Goal: Check status: Check status

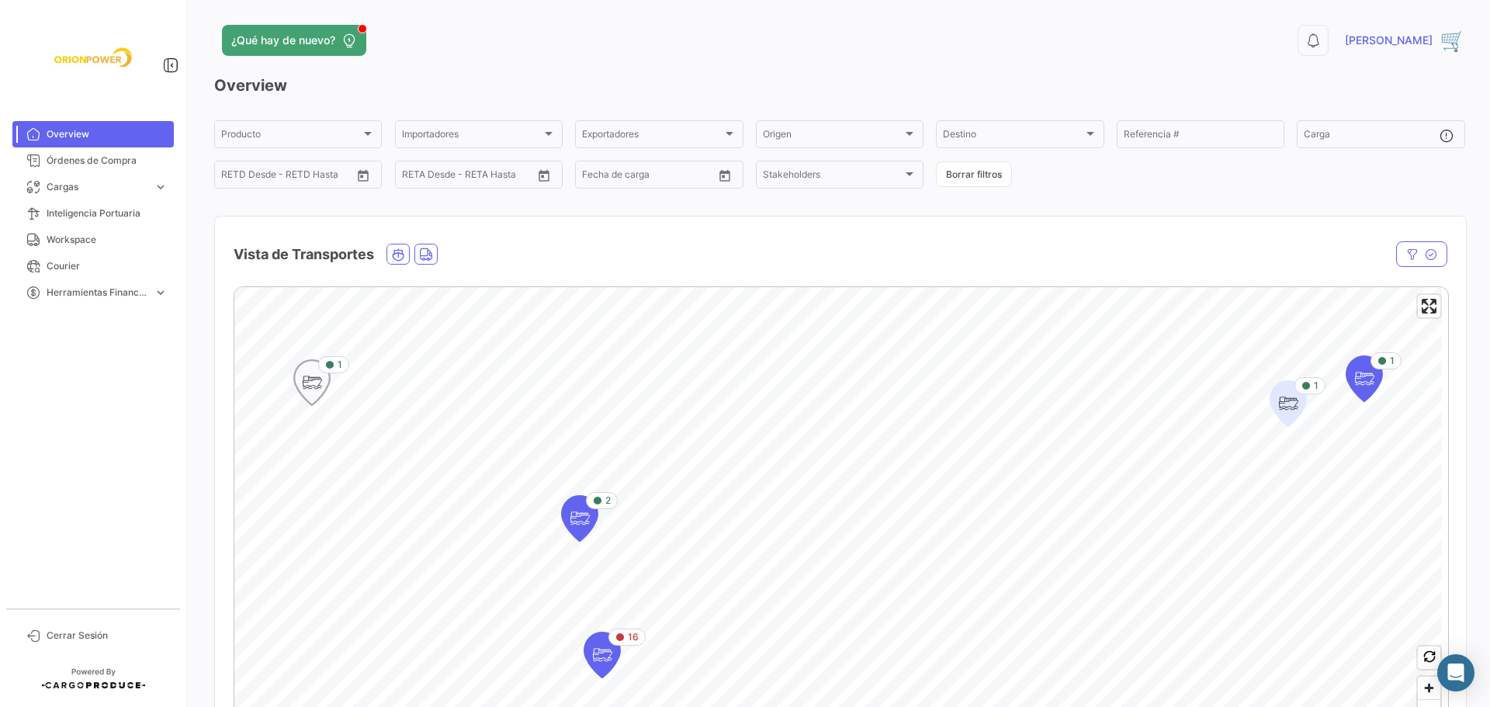
click at [313, 392] on icon "Map marker" at bounding box center [312, 382] width 22 height 33
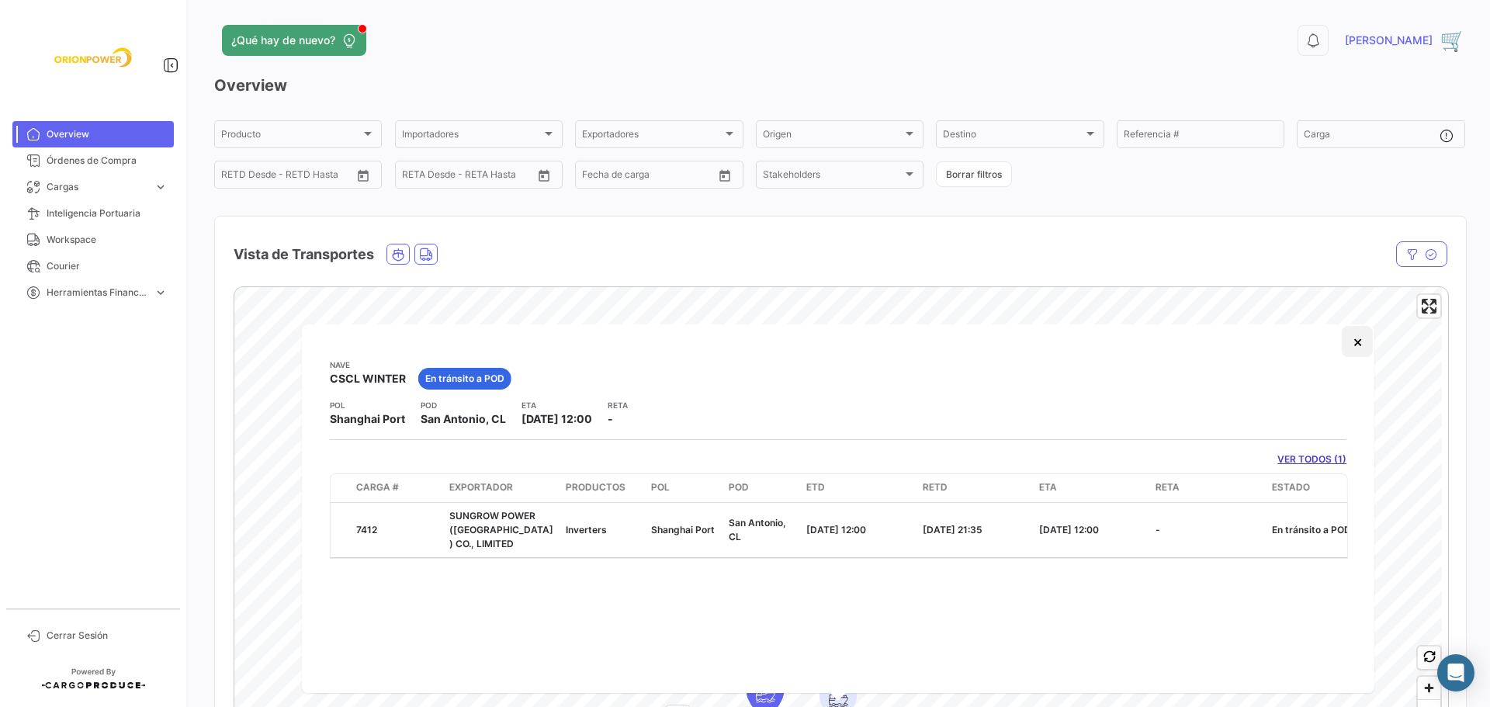
click at [1355, 341] on button "×" at bounding box center [1356, 341] width 31 height 31
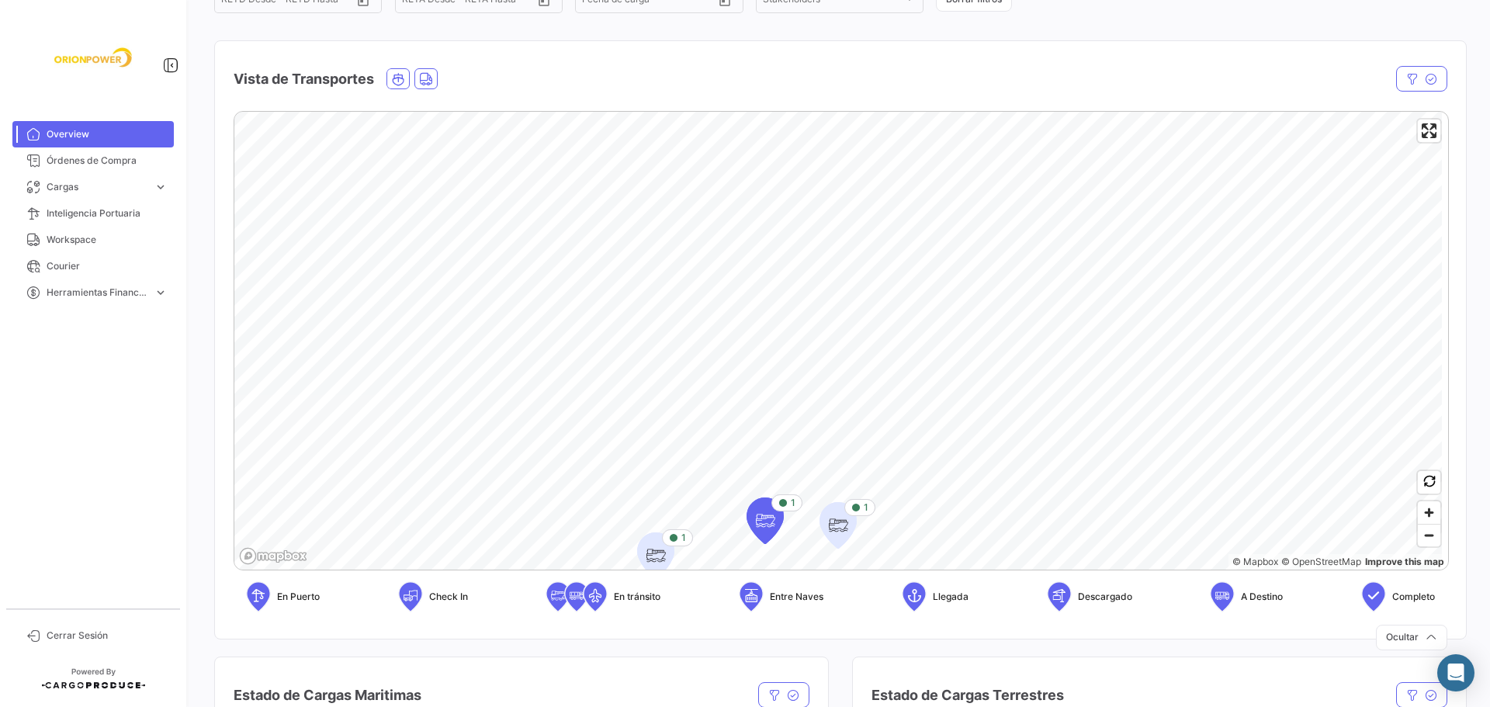
scroll to position [179, 0]
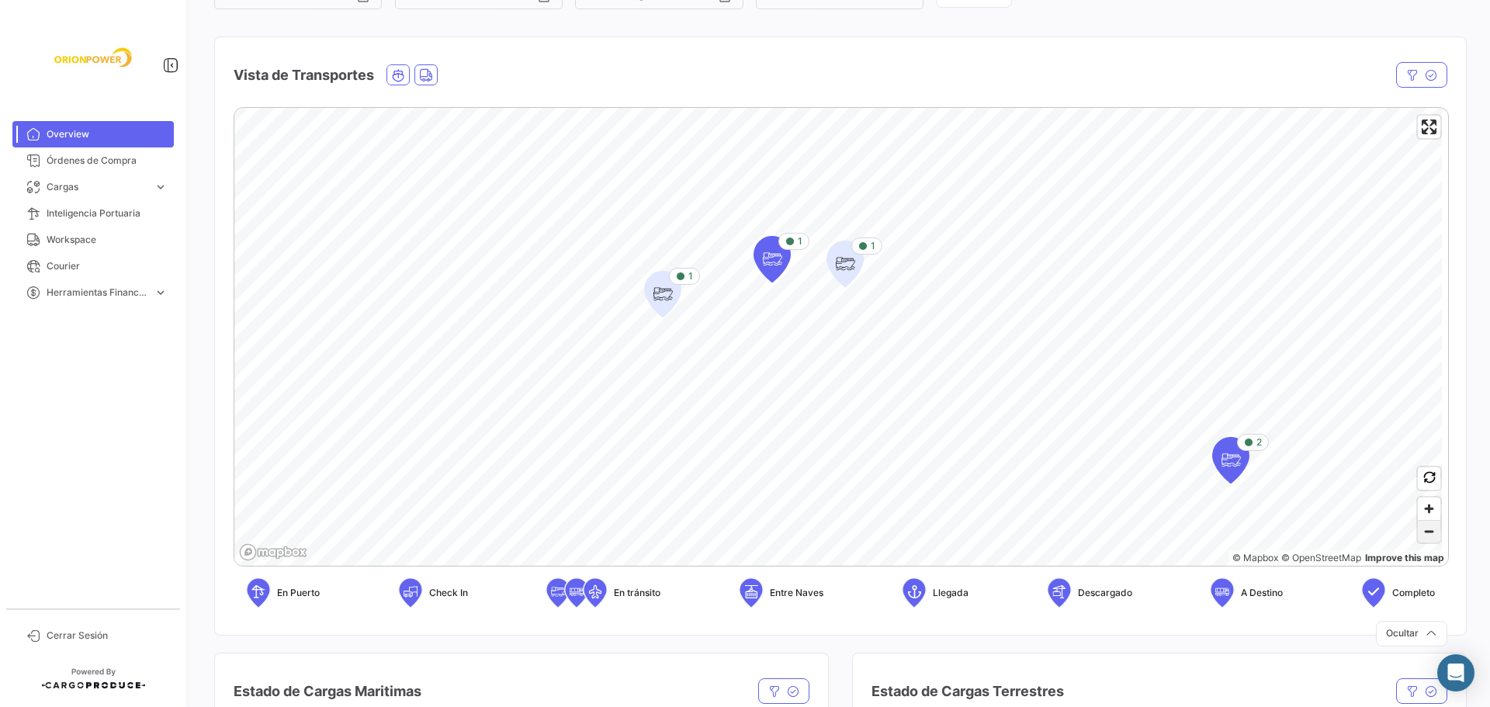
click at [1424, 525] on span "Zoom out" at bounding box center [1428, 532] width 22 height 22
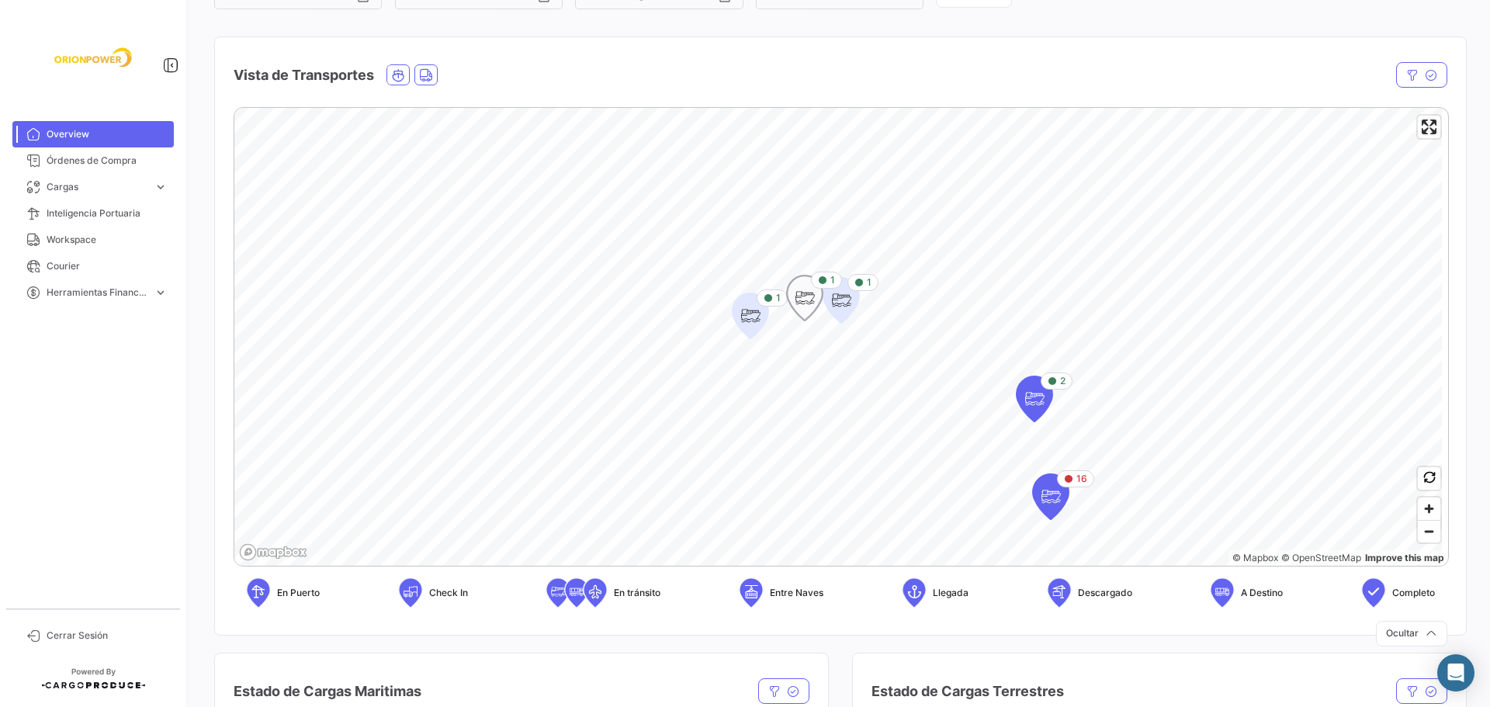
click at [815, 302] on icon "Map marker" at bounding box center [805, 297] width 36 height 45
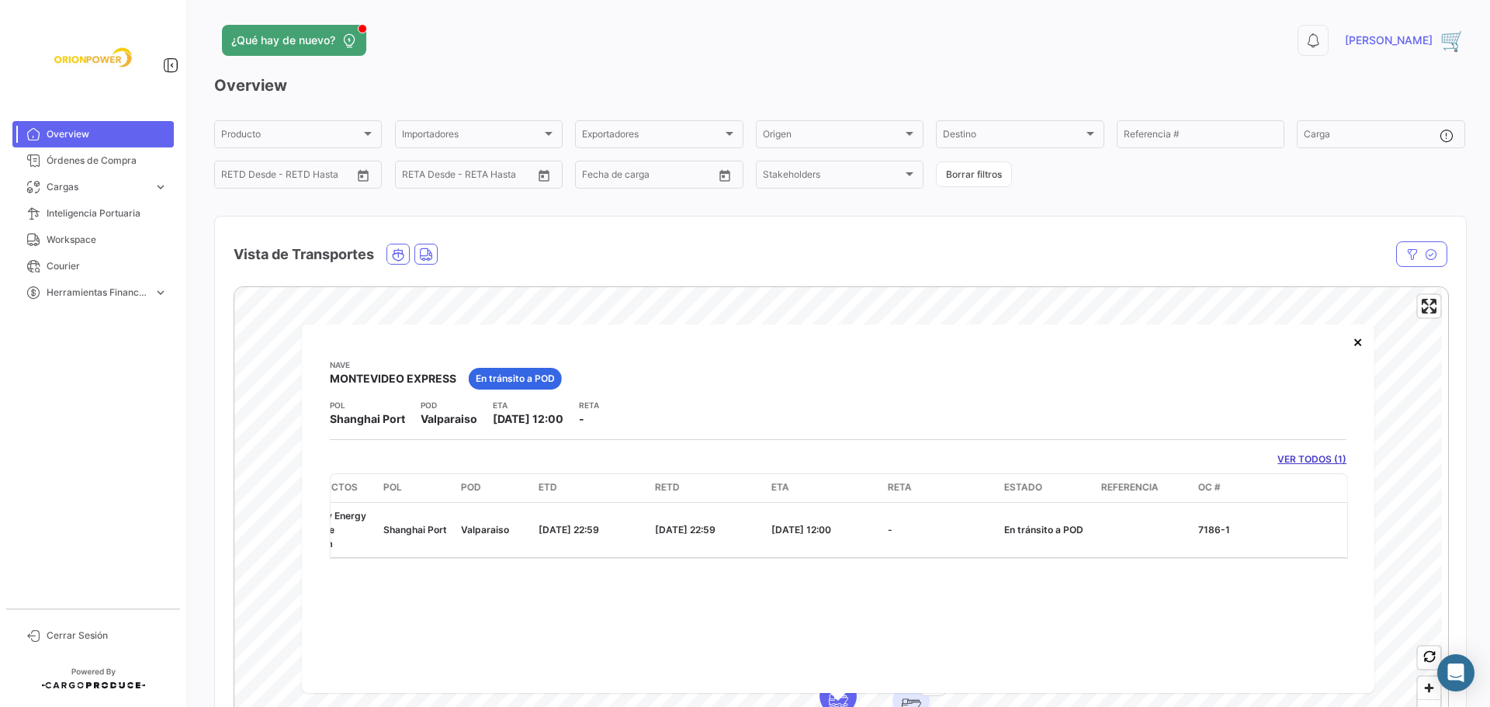
scroll to position [0, 0]
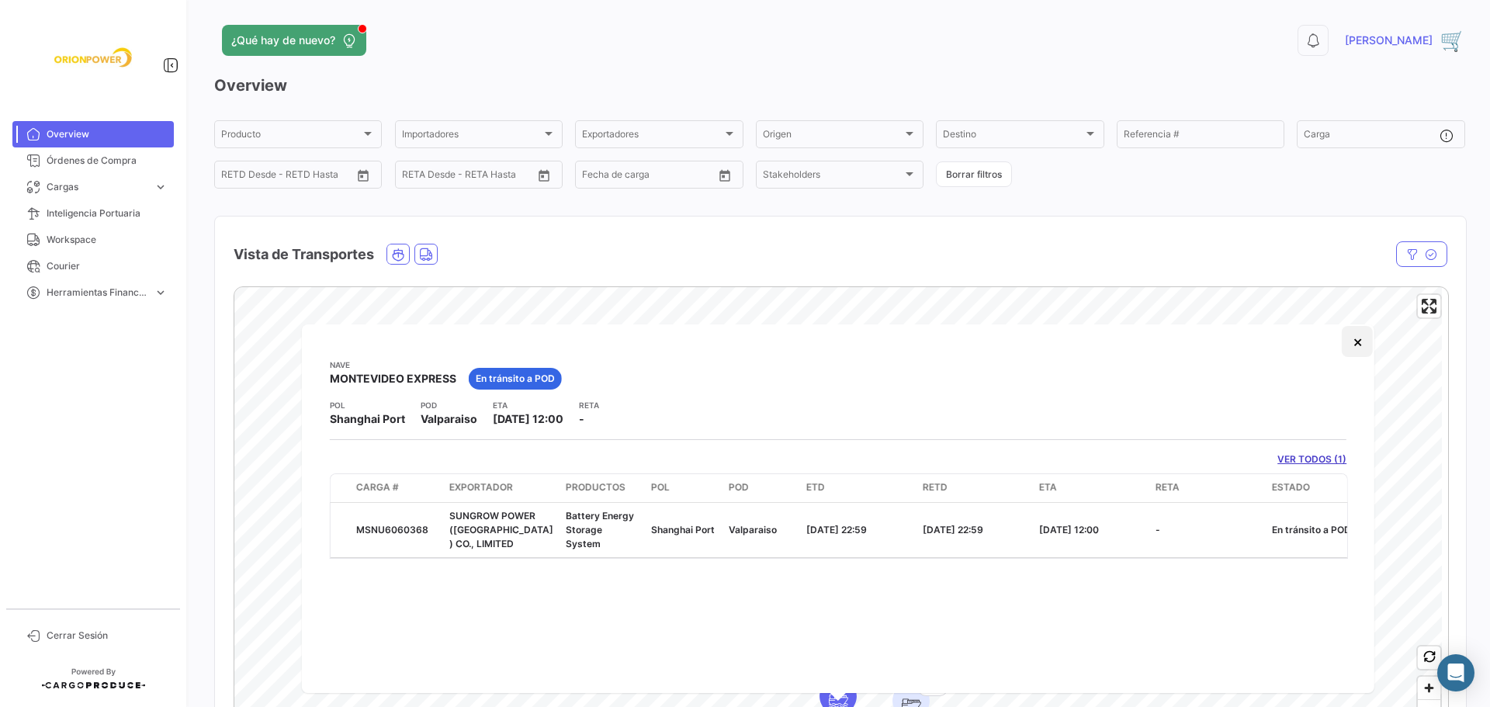
click at [1358, 340] on button "×" at bounding box center [1356, 341] width 31 height 31
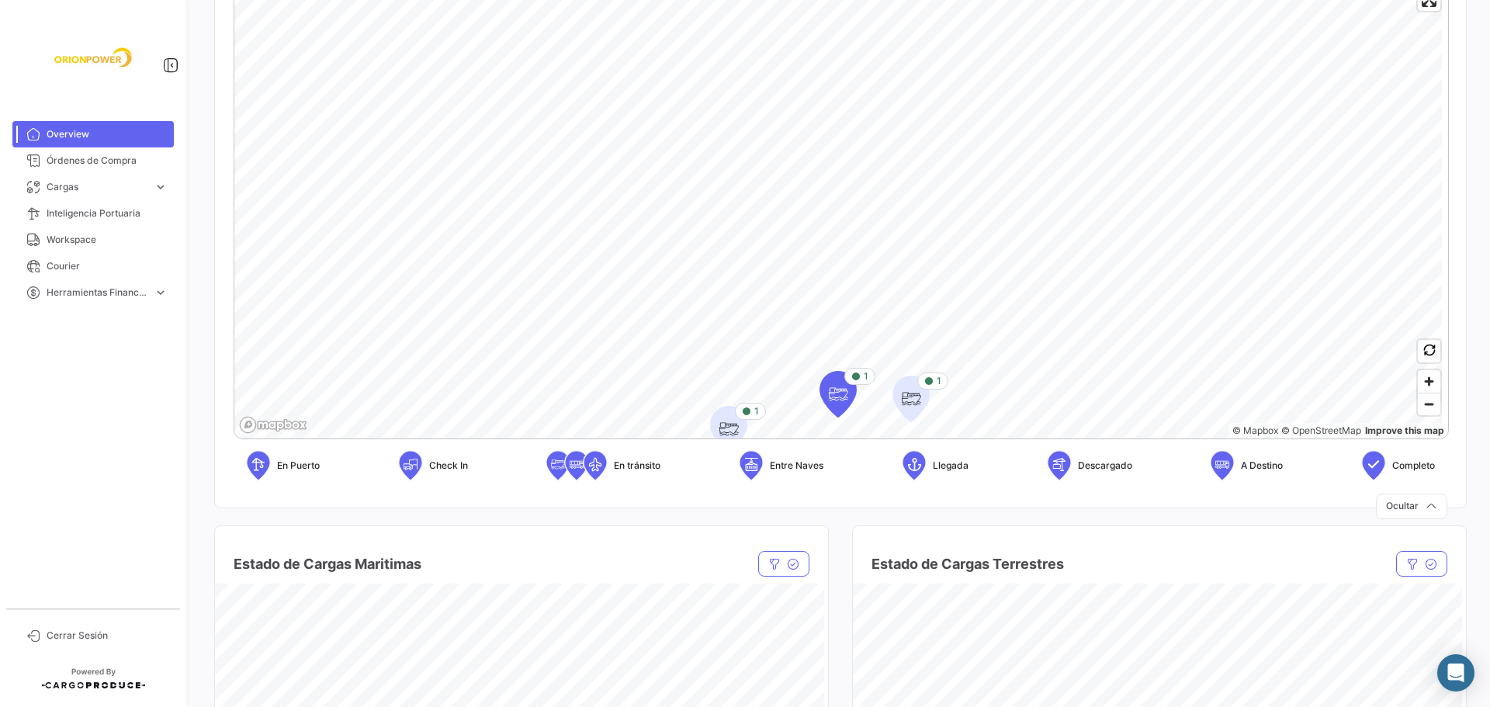
scroll to position [313, 0]
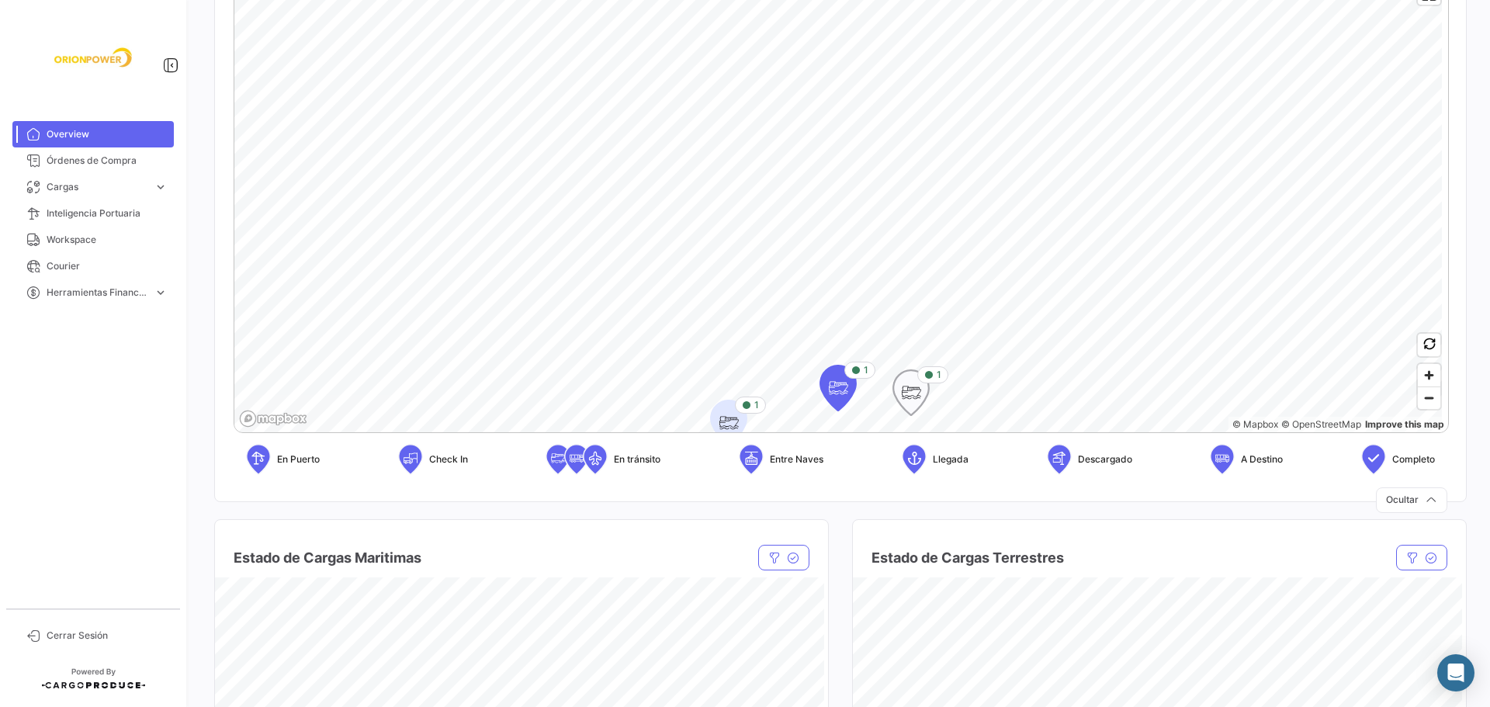
click at [903, 392] on icon "Map marker" at bounding box center [911, 392] width 22 height 33
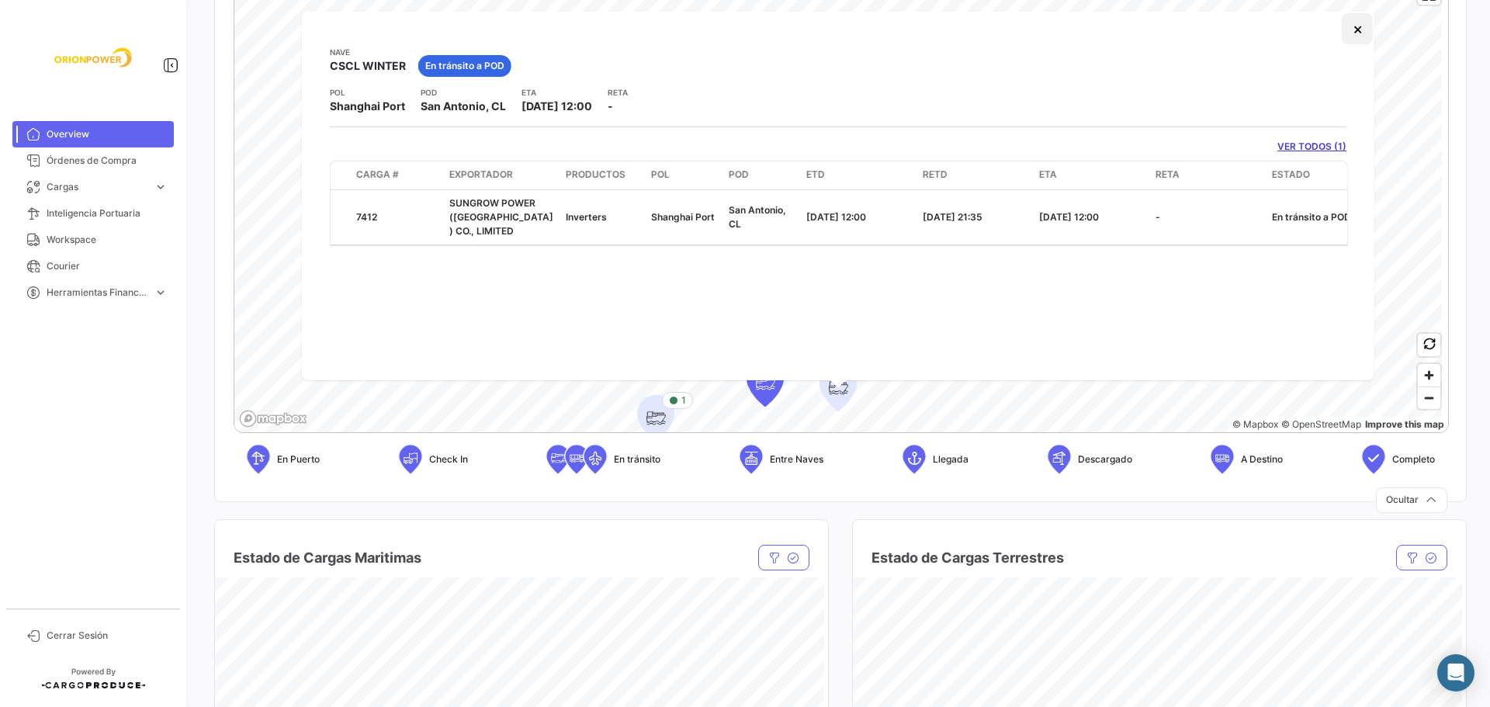
click at [1354, 29] on button "×" at bounding box center [1356, 28] width 31 height 31
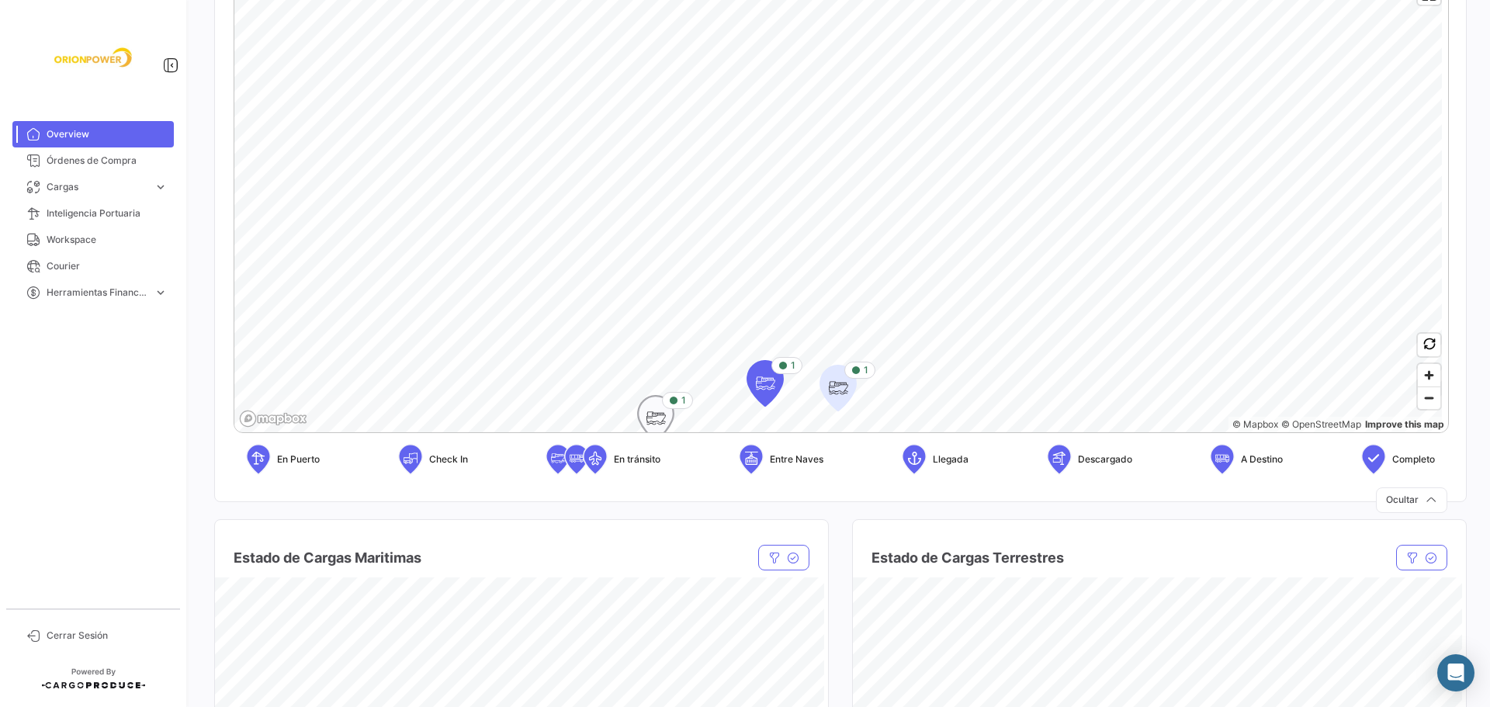
click at [661, 419] on icon "Map marker" at bounding box center [656, 418] width 22 height 33
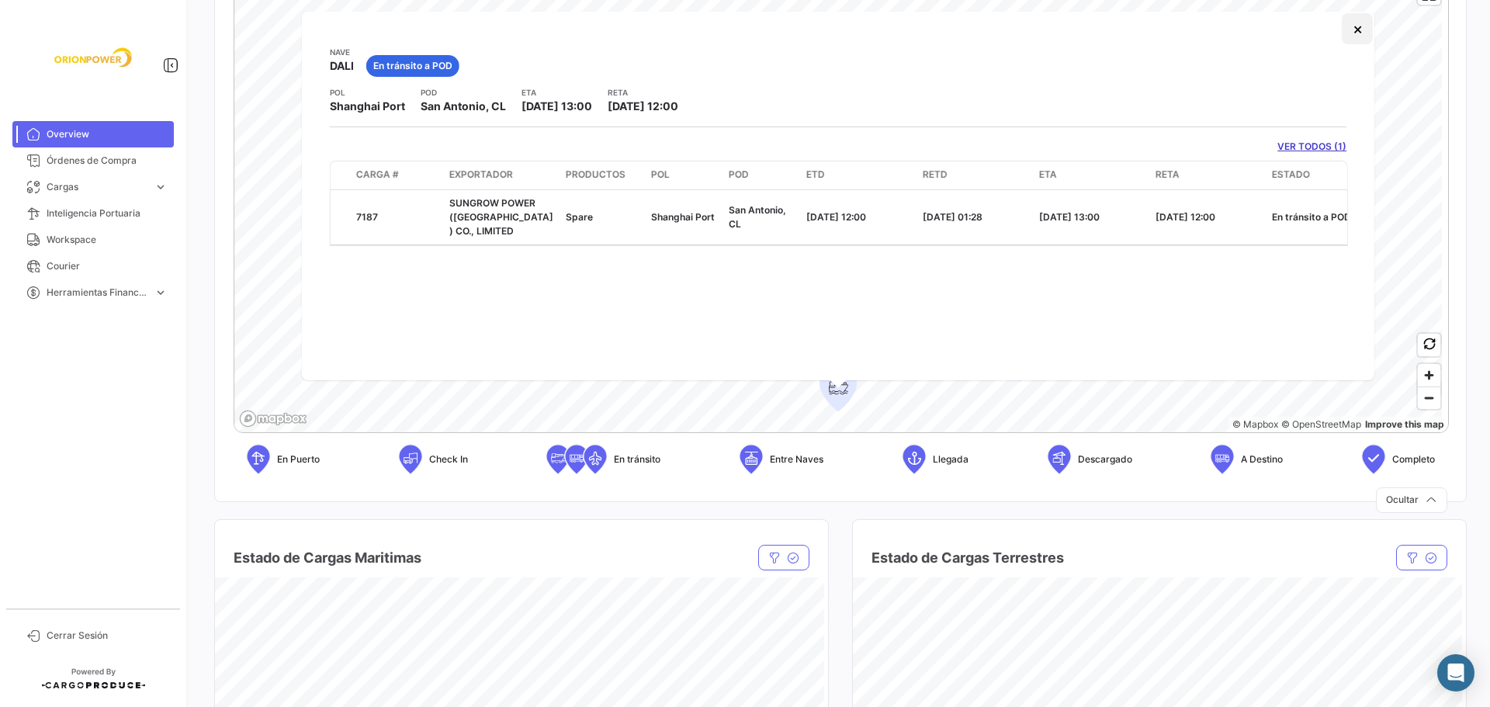
click at [1360, 28] on button "×" at bounding box center [1356, 28] width 31 height 31
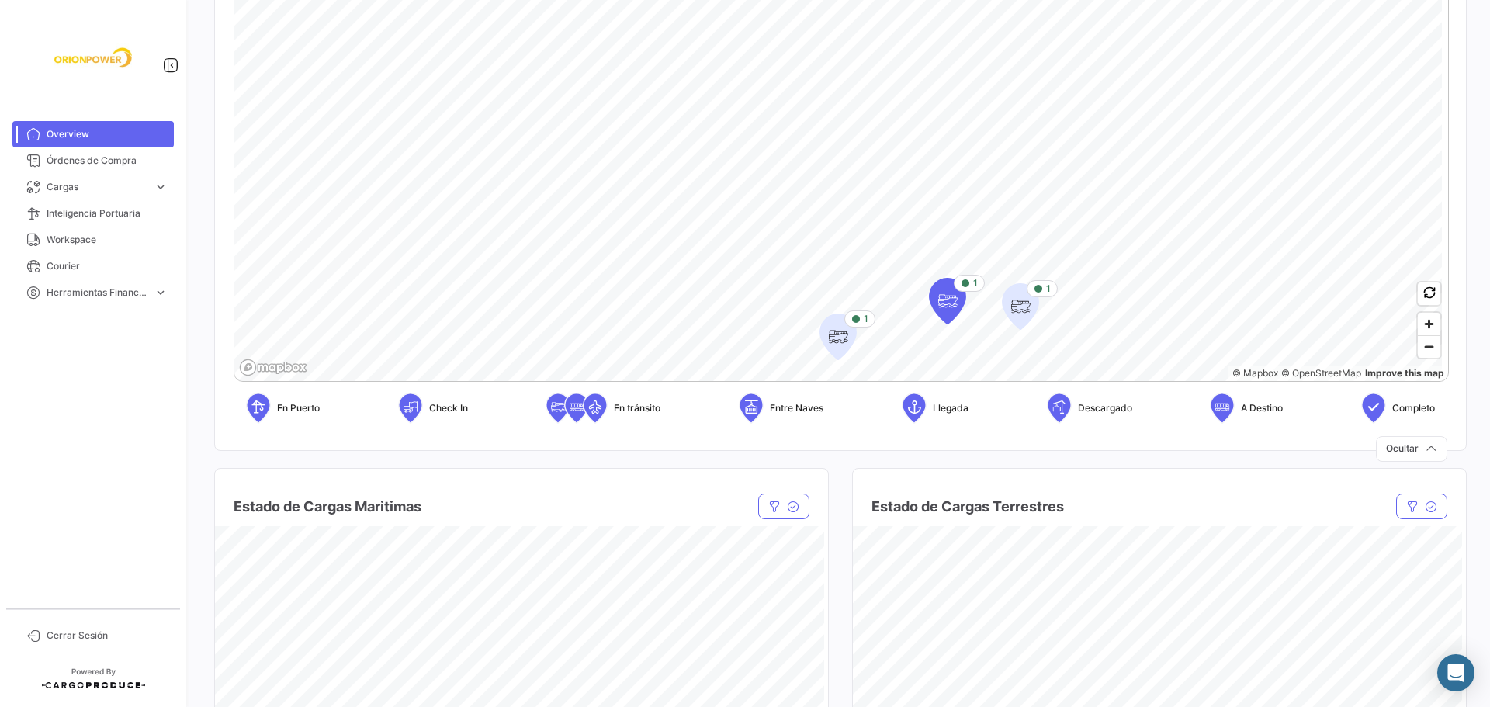
scroll to position [379, 0]
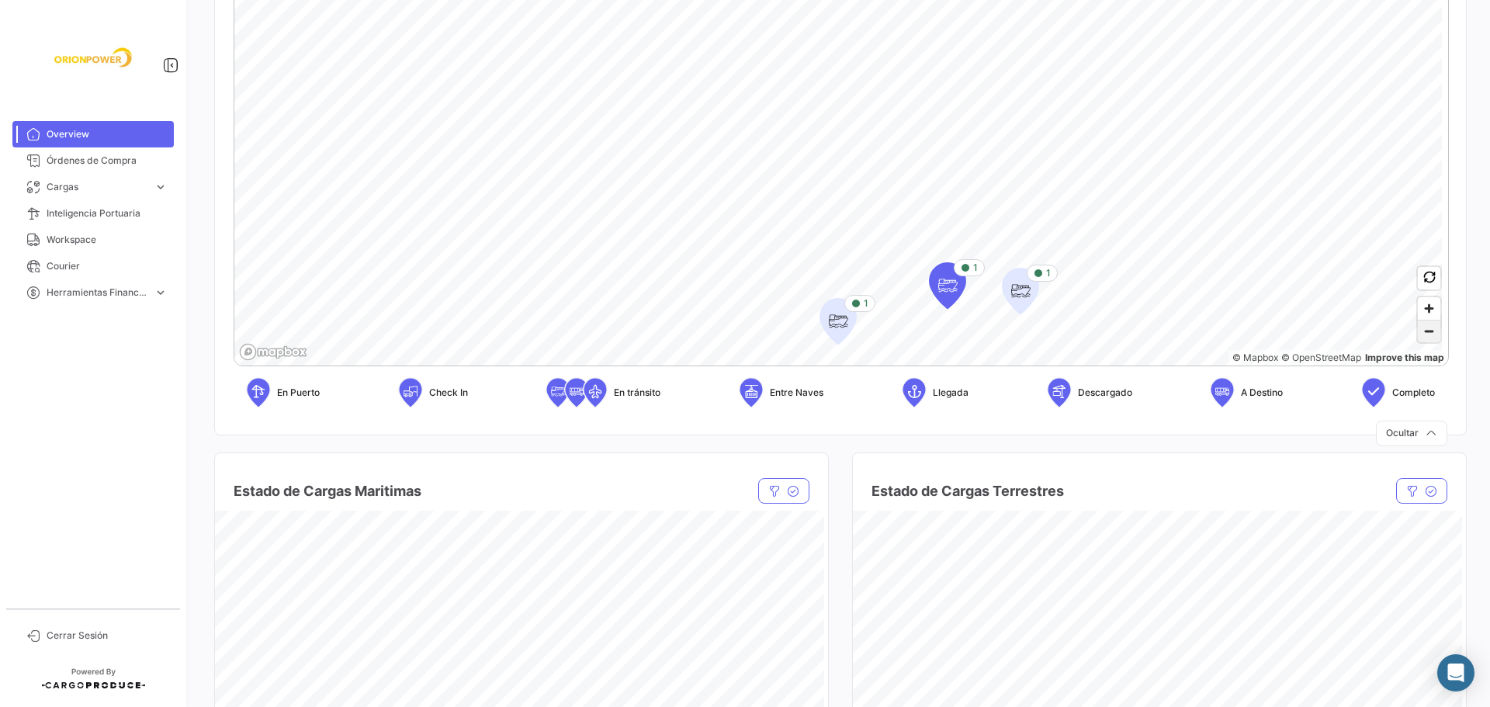
click at [1424, 334] on span "Zoom out" at bounding box center [1428, 331] width 22 height 22
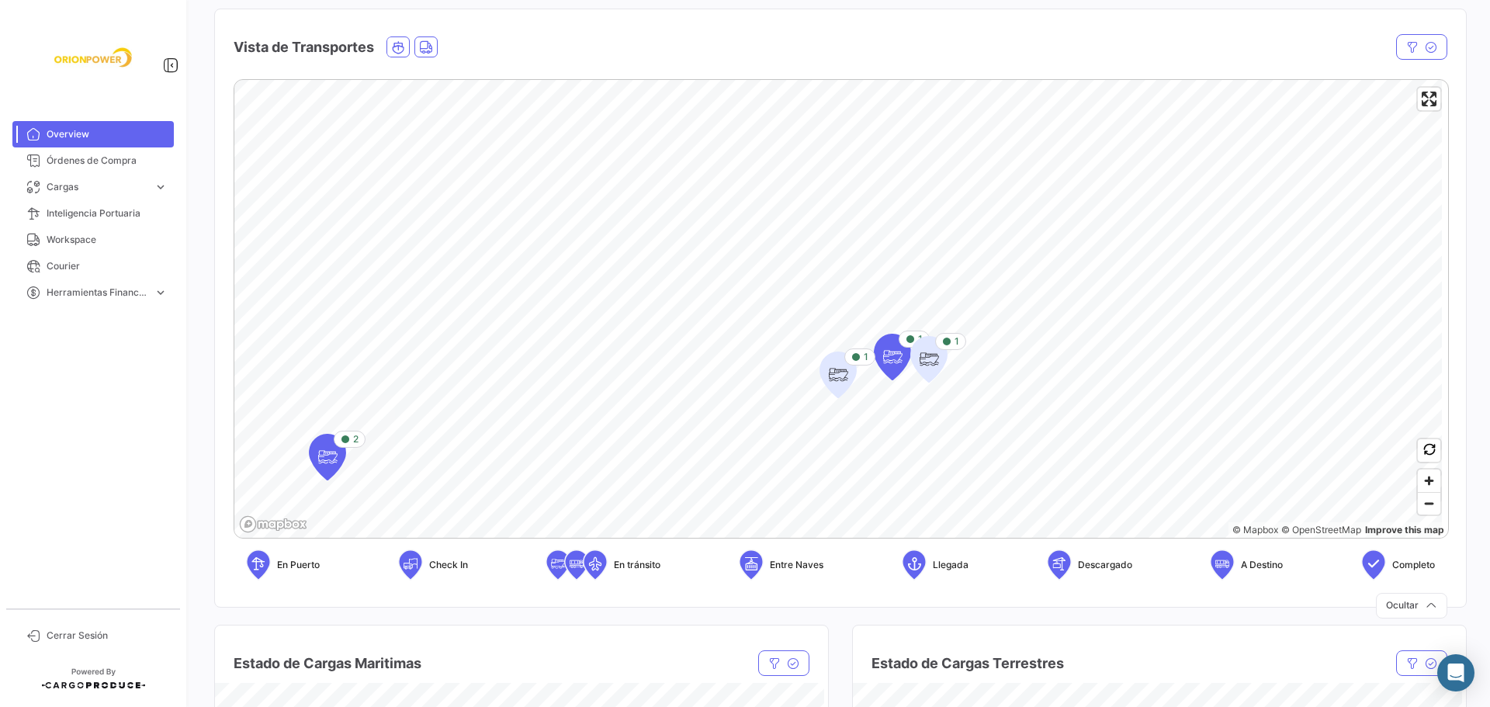
scroll to position [198, 0]
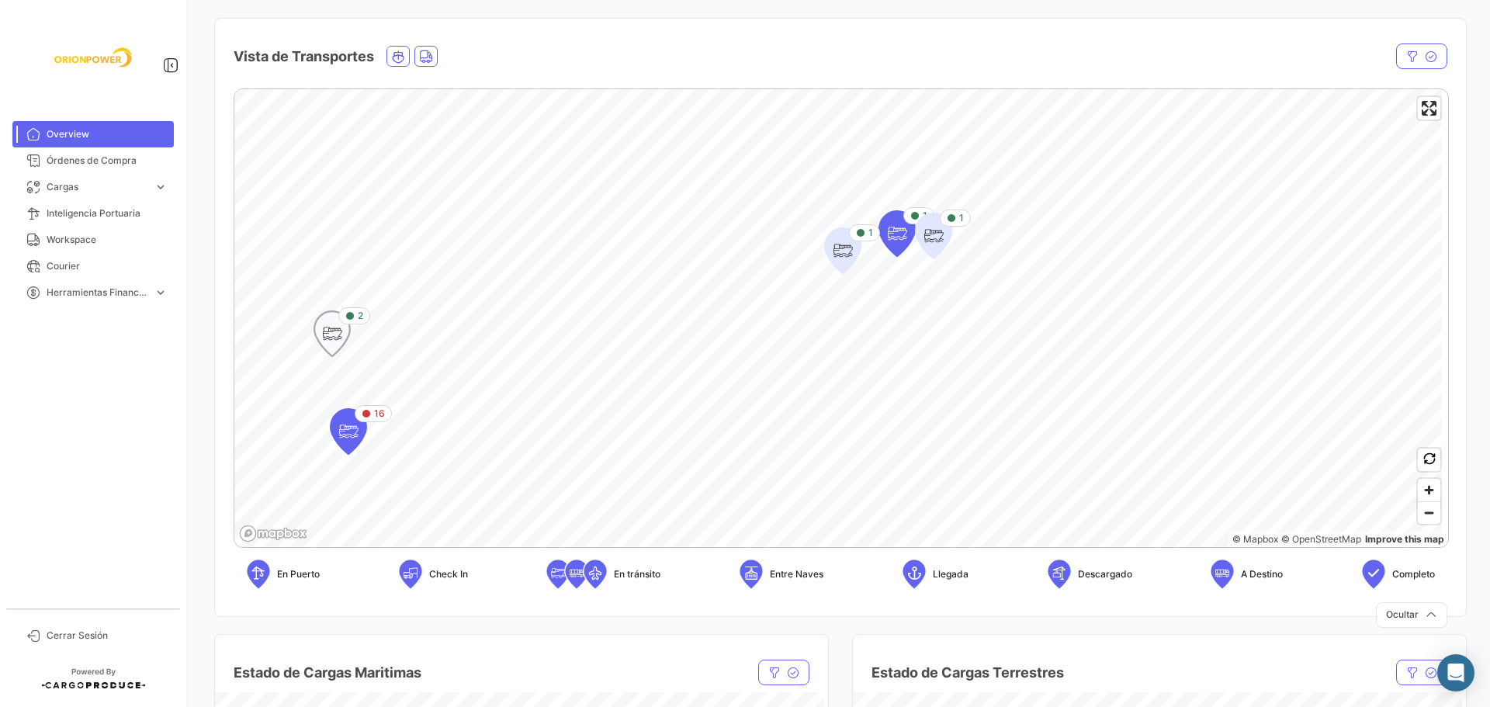
click at [336, 343] on icon "Map marker" at bounding box center [332, 333] width 22 height 33
